Goal: Transaction & Acquisition: Purchase product/service

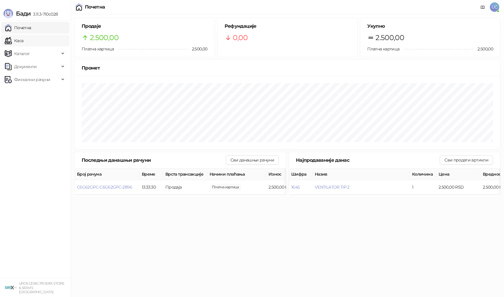
click at [23, 42] on link "Каса" at bounding box center [14, 41] width 19 height 12
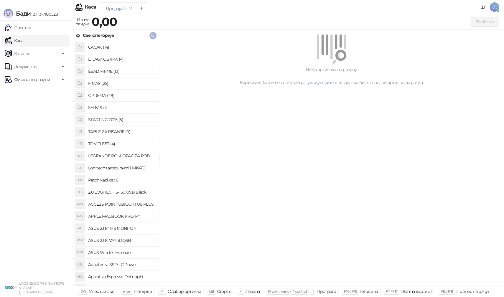
click at [151, 37] on icon "button" at bounding box center [153, 35] width 5 height 5
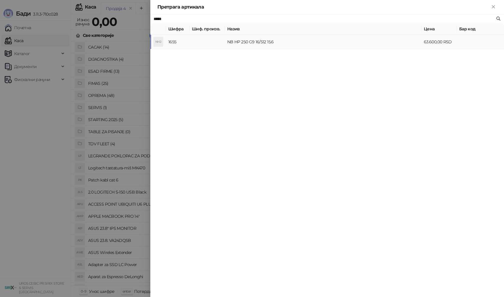
type input "*****"
click at [227, 45] on td "NB HP 250 G9 16/512 15.6" at bounding box center [323, 42] width 197 height 14
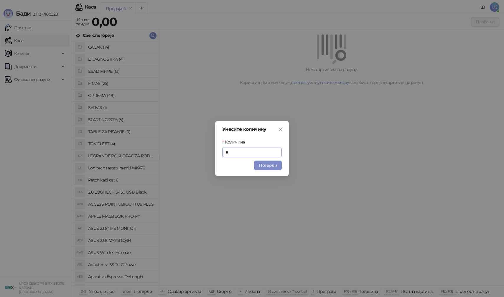
type input "*"
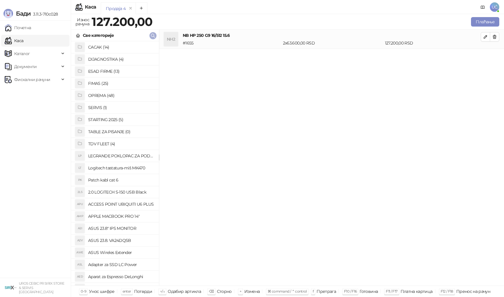
click at [153, 37] on icon "button" at bounding box center [153, 35] width 5 height 5
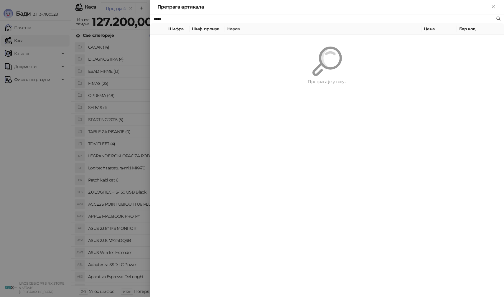
type input "*"
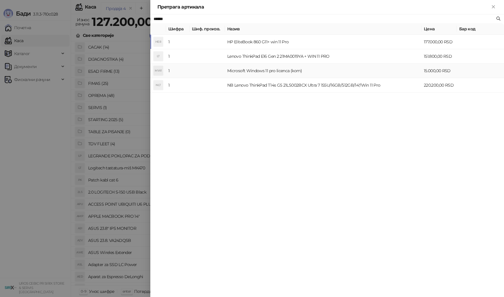
type input "******"
click at [274, 70] on td "Microsoft Windows 11 pro licenca (kom)" at bounding box center [323, 71] width 197 height 14
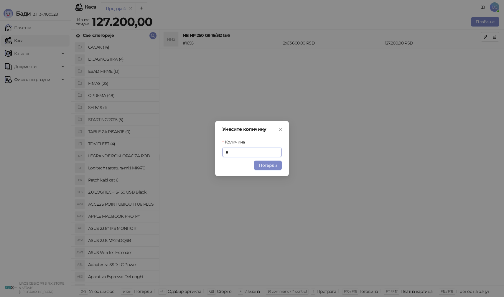
type input "*"
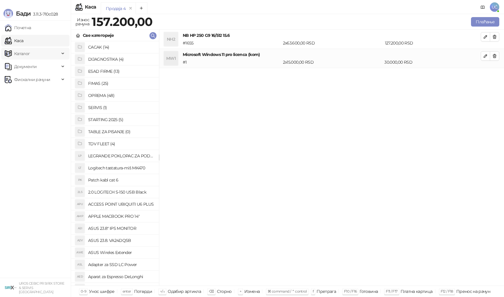
click at [54, 57] on span "Каталог" at bounding box center [32, 54] width 55 height 12
click at [34, 91] on link "Артикли" at bounding box center [20, 93] width 27 height 12
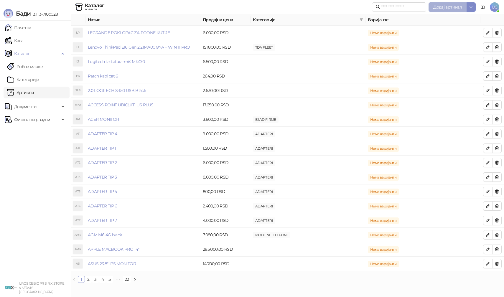
click at [433, 5] on button "Додај артикал" at bounding box center [448, 6] width 38 height 9
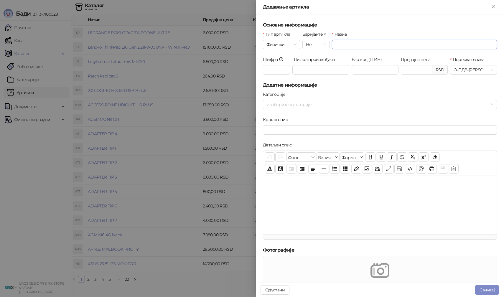
click at [336, 49] on input "Назив" at bounding box center [414, 44] width 165 height 9
paste input "**********"
type input "**********"
click at [417, 71] on input "Продајна цена" at bounding box center [416, 69] width 31 height 9
type input "********"
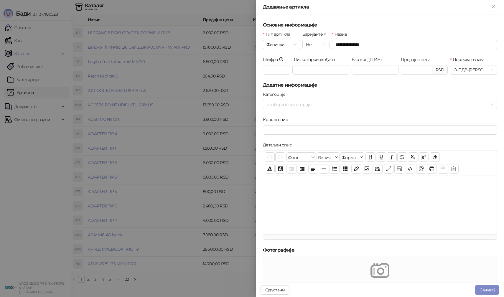
click at [416, 93] on div "Категорије" at bounding box center [380, 95] width 234 height 9
click at [390, 105] on div at bounding box center [377, 105] width 226 height 8
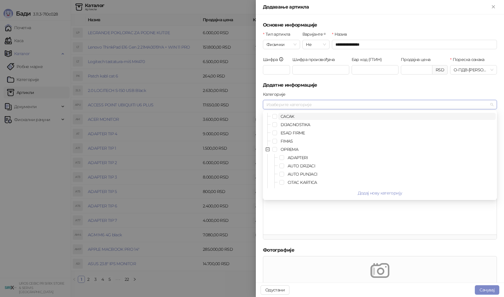
click at [390, 105] on div at bounding box center [377, 105] width 226 height 8
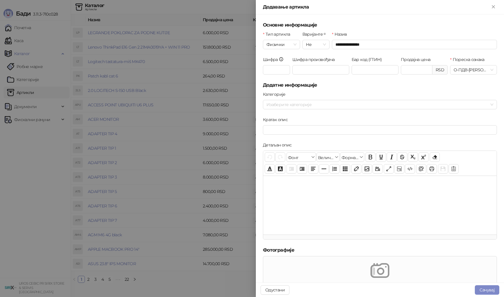
click at [379, 93] on div "Категорије" at bounding box center [380, 95] width 234 height 9
click at [488, 292] on button "Сачувај" at bounding box center [487, 289] width 24 height 9
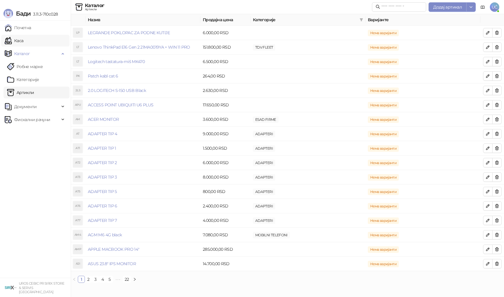
click at [23, 43] on link "Каса" at bounding box center [14, 41] width 19 height 12
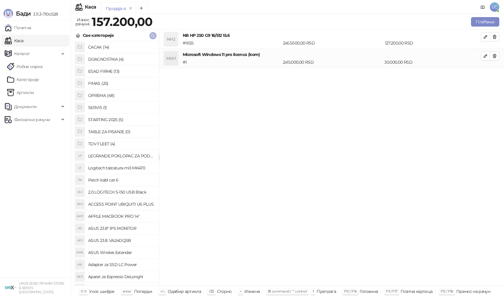
click at [155, 35] on icon "button" at bounding box center [153, 35] width 5 height 5
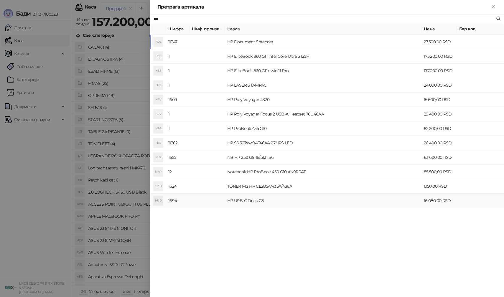
type input "**"
click at [291, 196] on td "HP USB-C Dock G5" at bounding box center [323, 201] width 197 height 14
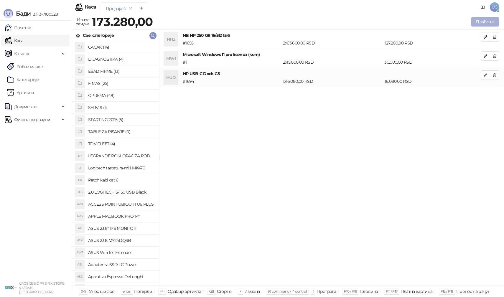
click at [494, 19] on button "Плаћање" at bounding box center [485, 21] width 28 height 9
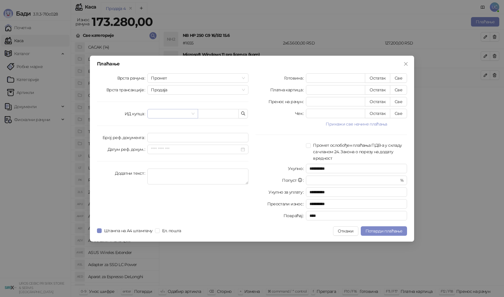
click at [197, 112] on div at bounding box center [172, 113] width 50 height 9
click at [242, 114] on icon "button" at bounding box center [244, 114] width 4 height 4
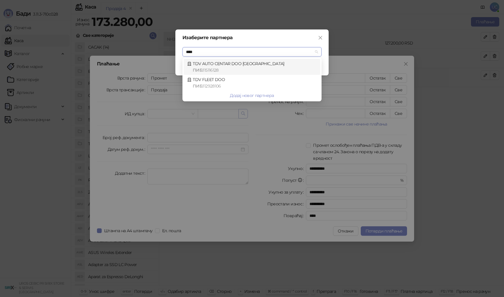
type input "*****"
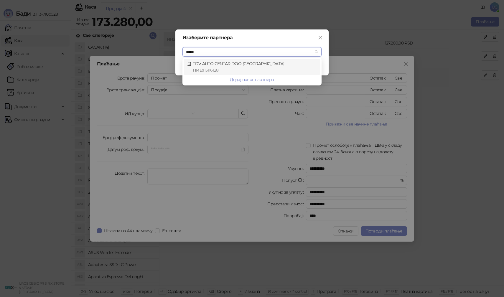
click at [239, 68] on div "ПИБ : 115116128" at bounding box center [255, 70] width 124 height 6
type input "*********"
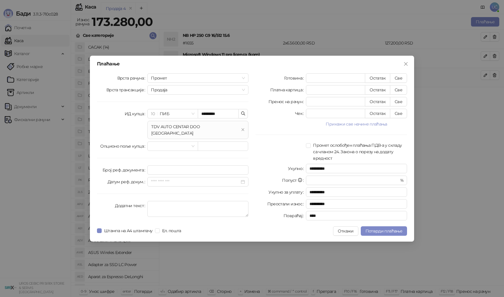
click at [263, 118] on div "Чек" at bounding box center [281, 113] width 50 height 9
click at [401, 98] on button "Све" at bounding box center [398, 101] width 17 height 9
type input "******"
type input "****"
click at [376, 229] on span "Потврди плаћање" at bounding box center [384, 231] width 37 height 5
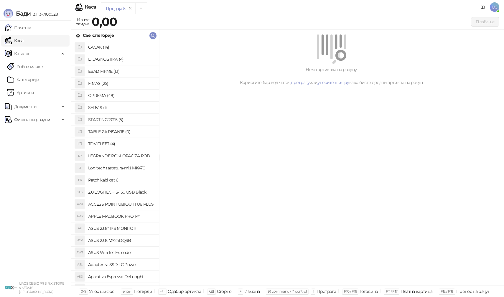
click at [50, 131] on ul "Почетна [PERSON_NAME] Робне марке [PERSON_NAME] Документи Фискални рачуни" at bounding box center [35, 149] width 71 height 257
click at [45, 122] on span "Фискални рачуни" at bounding box center [32, 120] width 36 height 12
click at [43, 139] on ul "Издати рачуни По данима" at bounding box center [35, 139] width 71 height 27
click at [38, 145] on link "По данима" at bounding box center [22, 146] width 31 height 12
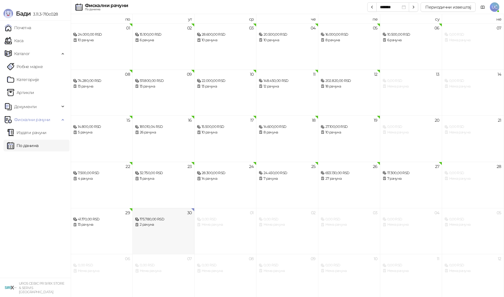
click at [184, 217] on div "175.780,00 RSD" at bounding box center [163, 220] width 57 height 6
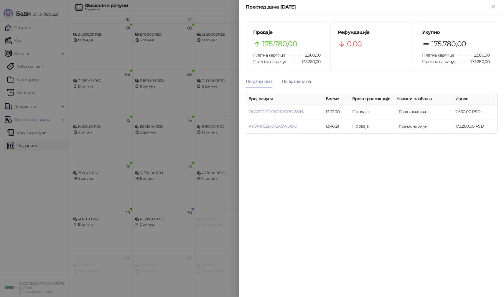
click at [296, 80] on div "По артиклима" at bounding box center [296, 81] width 29 height 6
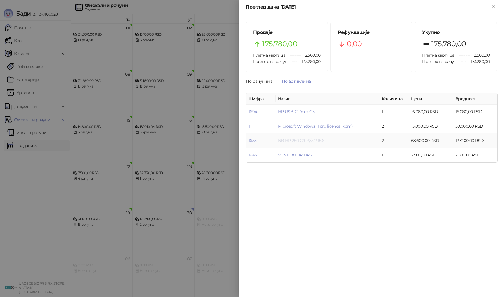
click at [279, 140] on link "NB HP 250 G9 16/512 15.6" at bounding box center [301, 140] width 47 height 5
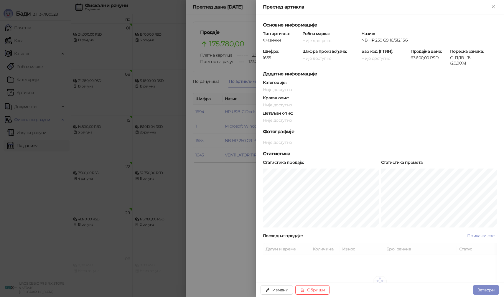
click at [232, 89] on div at bounding box center [252, 148] width 504 height 297
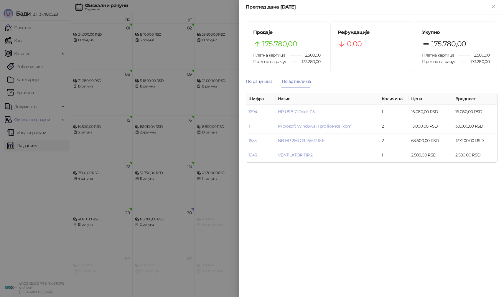
click at [258, 83] on div "По рачунима" at bounding box center [259, 81] width 27 height 6
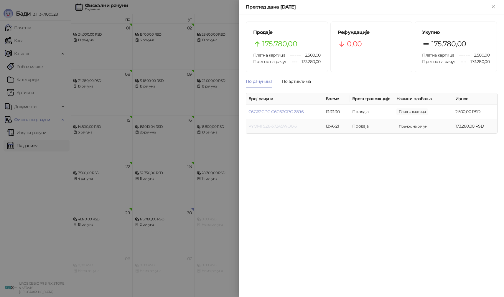
click at [270, 126] on link "VYQMTSZ8-372A5WO0-5" at bounding box center [273, 126] width 48 height 5
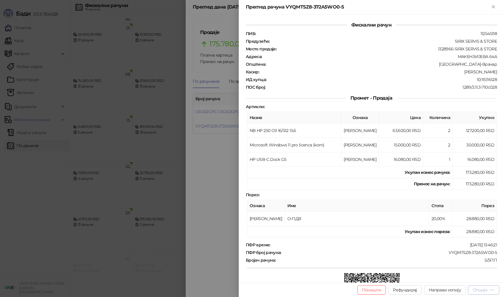
click at [474, 286] on button "Опције" at bounding box center [483, 289] width 31 height 9
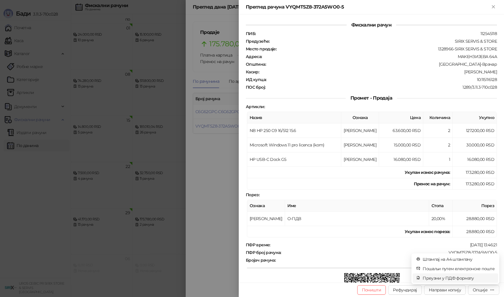
click at [467, 281] on span "Преузми у ПДФ формату" at bounding box center [459, 278] width 72 height 6
click at [218, 148] on div at bounding box center [252, 148] width 504 height 297
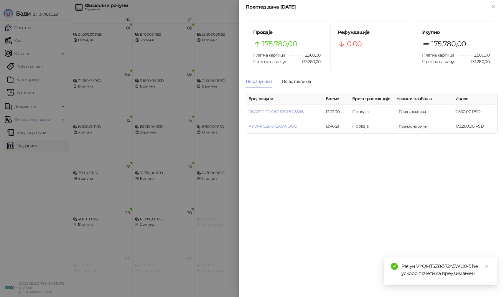
click at [160, 170] on div at bounding box center [252, 148] width 504 height 297
